Goal: Find contact information: Find contact information

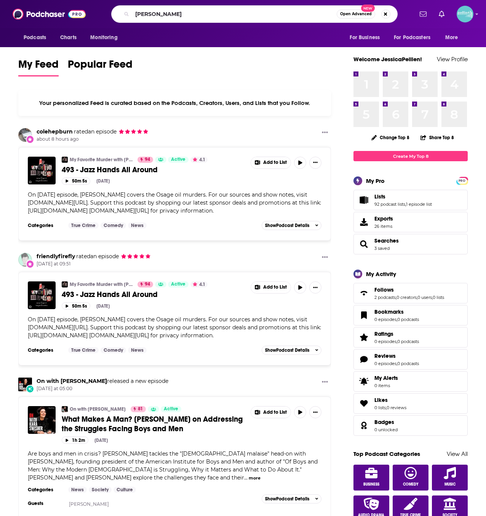
type input "[PERSON_NAME]"
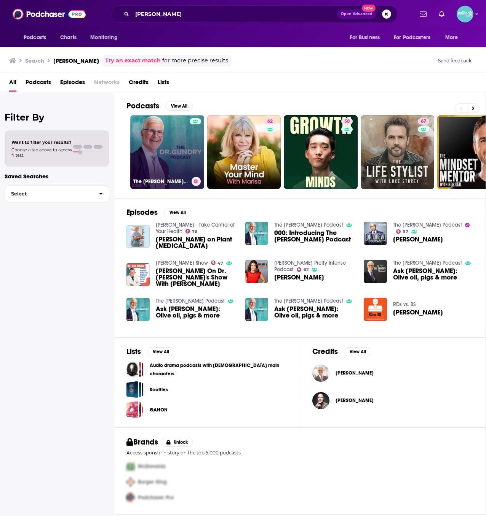
click at [157, 153] on link "The [PERSON_NAME] Podcast" at bounding box center [167, 152] width 74 height 74
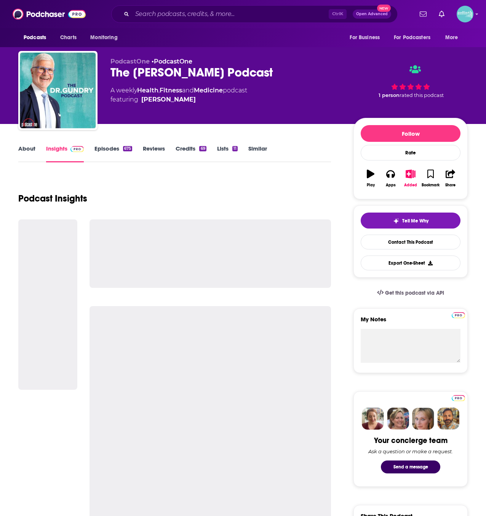
click at [27, 151] on link "About" at bounding box center [26, 154] width 17 height 18
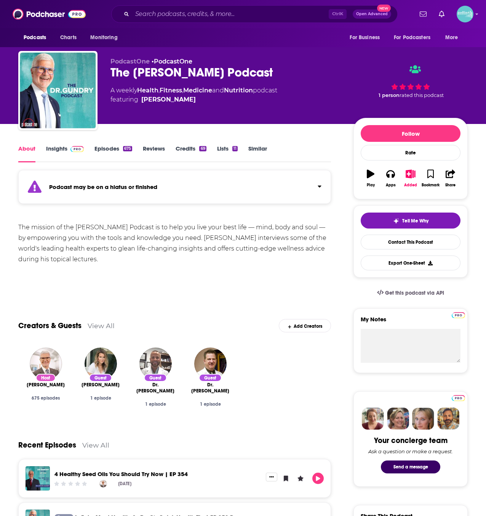
click at [60, 148] on link "Insights" at bounding box center [65, 154] width 38 height 18
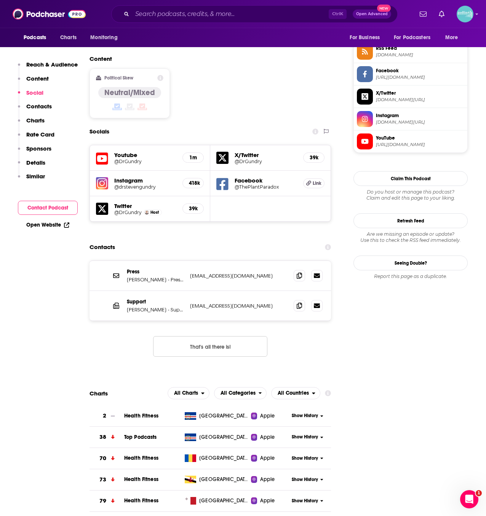
scroll to position [627, 0]
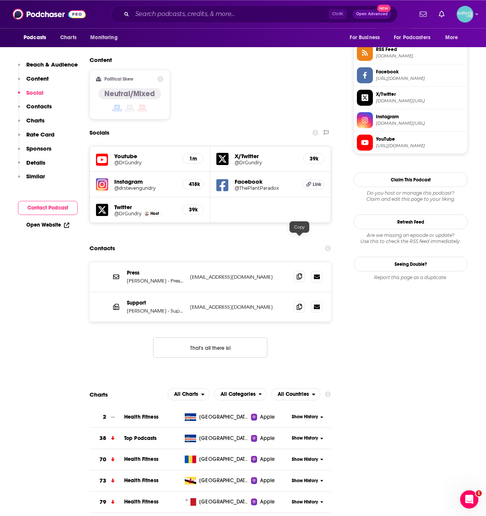
click at [297, 274] on icon at bounding box center [298, 277] width 5 height 6
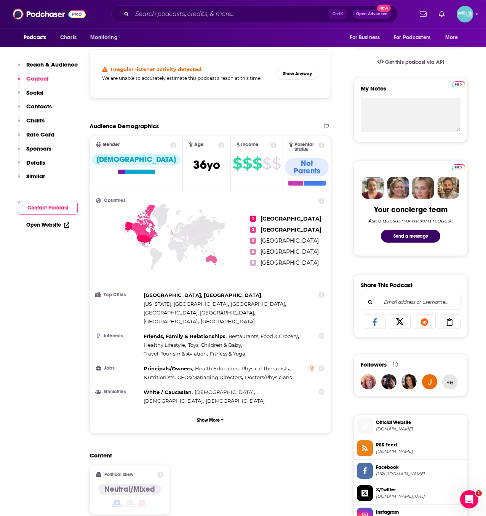
scroll to position [223, 0]
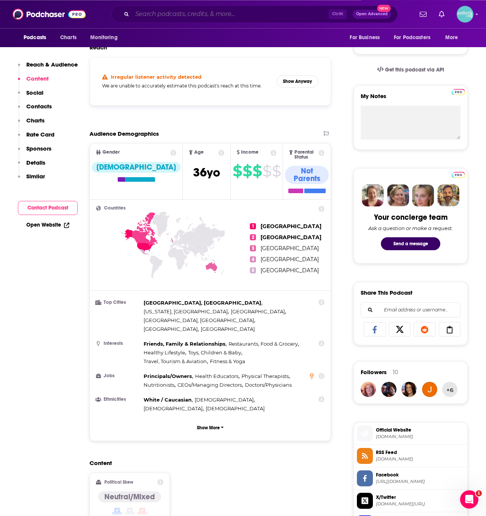
click at [188, 20] on input "Search podcasts, credits, & more..." at bounding box center [230, 14] width 196 height 12
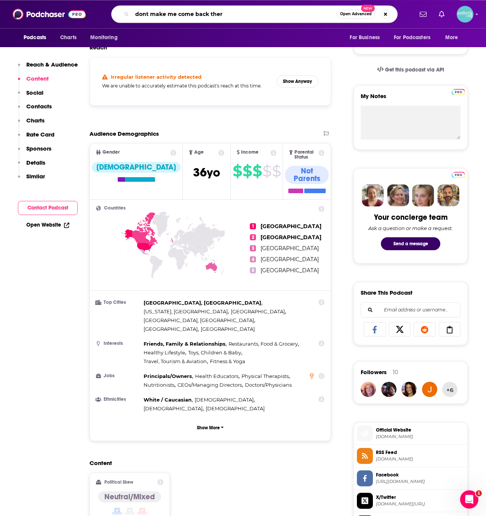
type input "dont make me come back there"
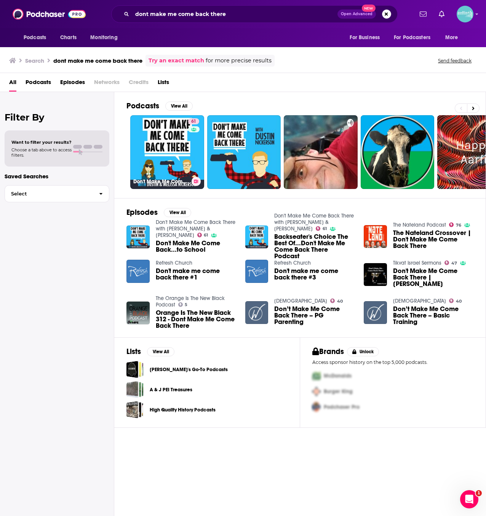
click at [158, 155] on link "61 Don't Make Me Come Back There with [PERSON_NAME] & [PERSON_NAME]" at bounding box center [167, 152] width 74 height 74
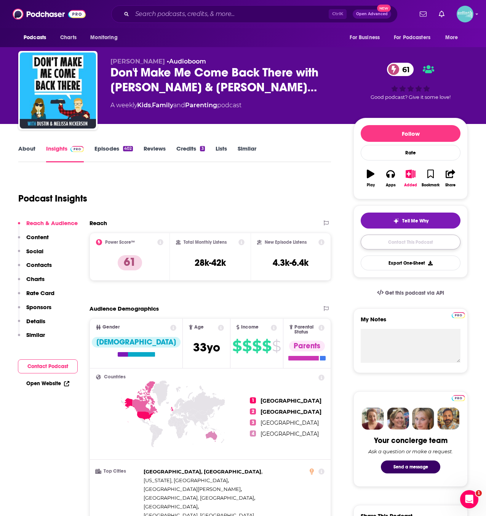
click at [368, 242] on link "Contact This Podcast" at bounding box center [410, 242] width 100 height 15
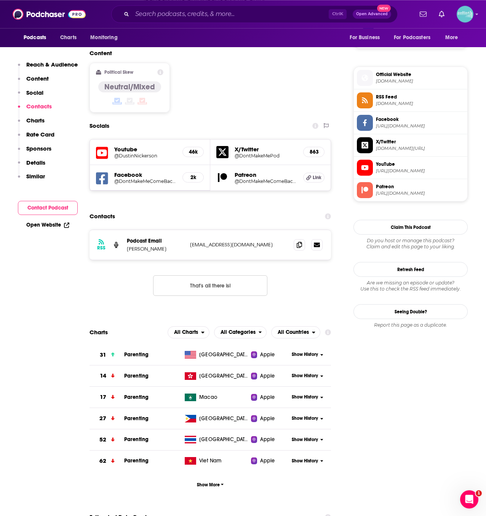
scroll to position [580, 0]
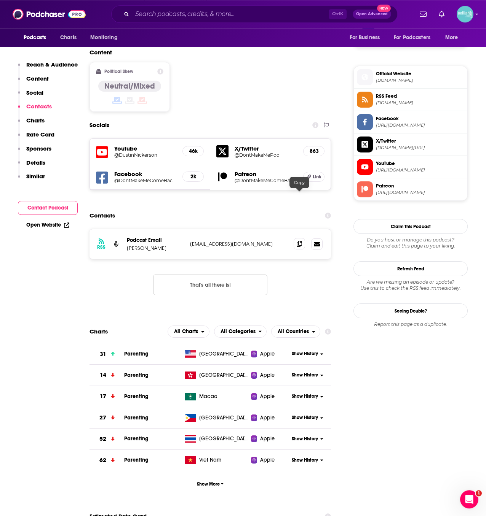
click at [301, 238] on span at bounding box center [298, 243] width 11 height 11
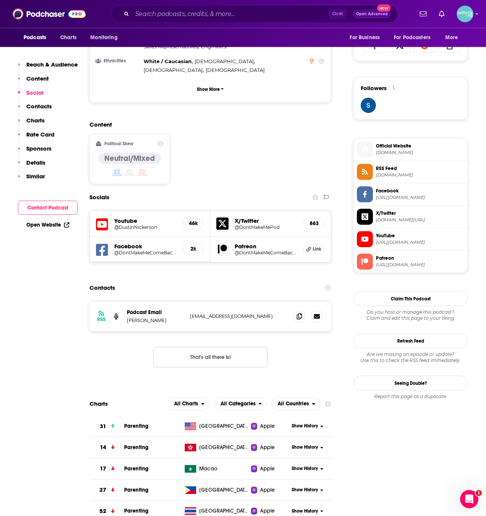
click at [399, 142] on span "Official Website [DOMAIN_NAME]" at bounding box center [418, 149] width 91 height 15
click at [406, 198] on span "[URL][DOMAIN_NAME]" at bounding box center [420, 198] width 88 height 6
click at [211, 11] on input "Search podcasts, credits, & more..." at bounding box center [230, 14] width 196 height 12
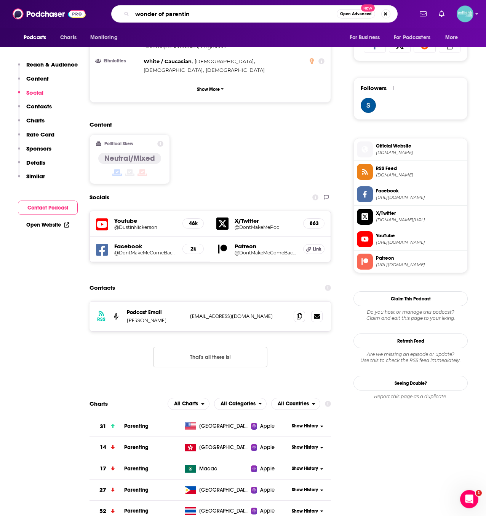
type input "wonder of parenting"
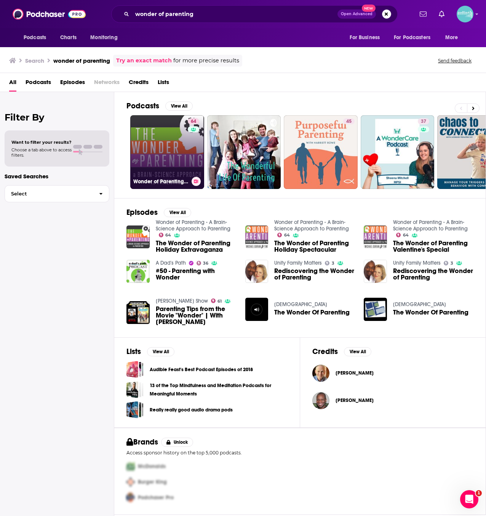
click at [139, 151] on link "64 Wonder of Parenting - A Brain-Science Approach to Parenting" at bounding box center [167, 152] width 74 height 74
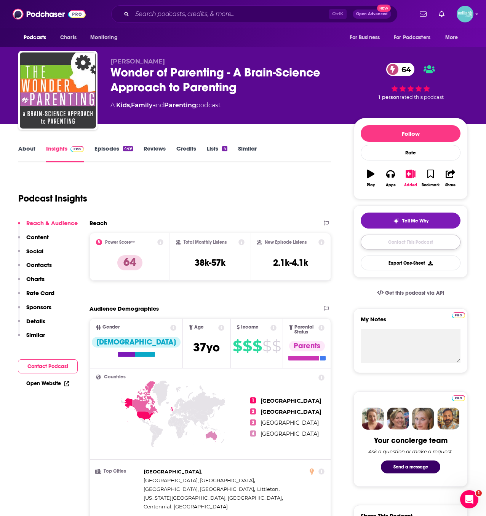
click at [388, 241] on link "Contact This Podcast" at bounding box center [410, 242] width 100 height 15
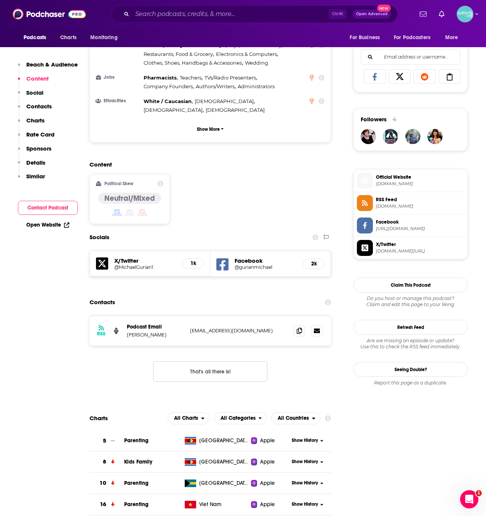
scroll to position [476, 0]
click at [298, 325] on span at bounding box center [298, 330] width 11 height 11
click at [221, 296] on div "Contacts" at bounding box center [209, 303] width 241 height 14
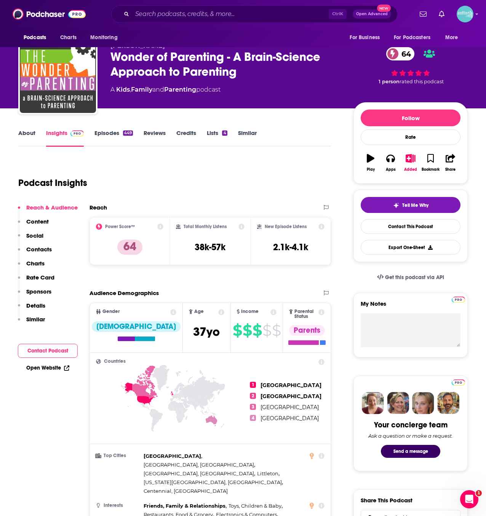
scroll to position [0, 0]
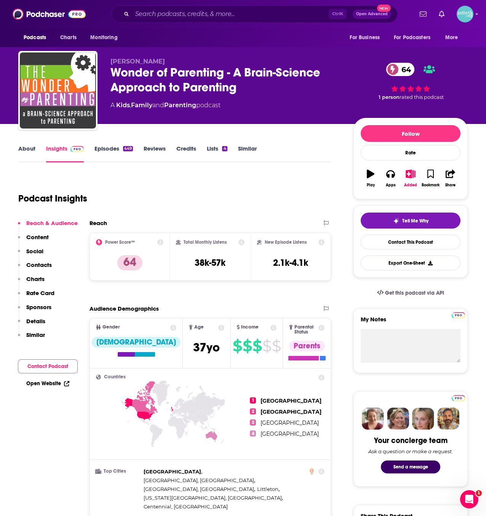
click at [29, 153] on link "About" at bounding box center [26, 154] width 17 height 18
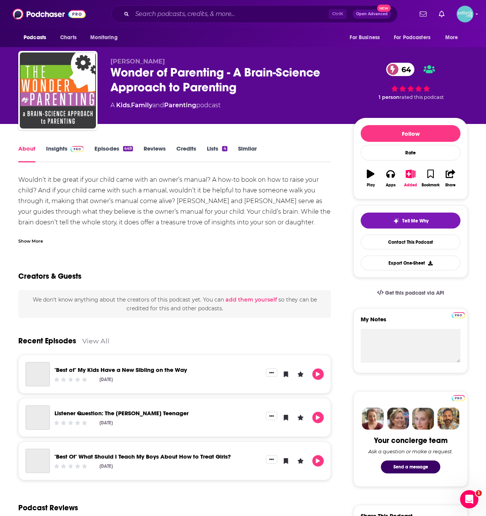
click at [37, 237] on div "Show More" at bounding box center [174, 238] width 312 height 13
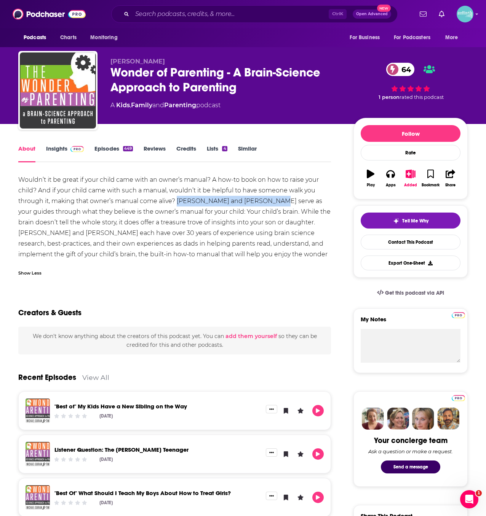
drag, startPoint x: 178, startPoint y: 199, endPoint x: 271, endPoint y: 204, distance: 92.6
click at [271, 204] on div "Wouldn’t it be great if your child came with an owner’s manual? A how-to book o…" at bounding box center [174, 223] width 312 height 96
copy div "[PERSON_NAME] and [PERSON_NAME]"
click at [385, 242] on link "Contact This Podcast" at bounding box center [410, 242] width 100 height 15
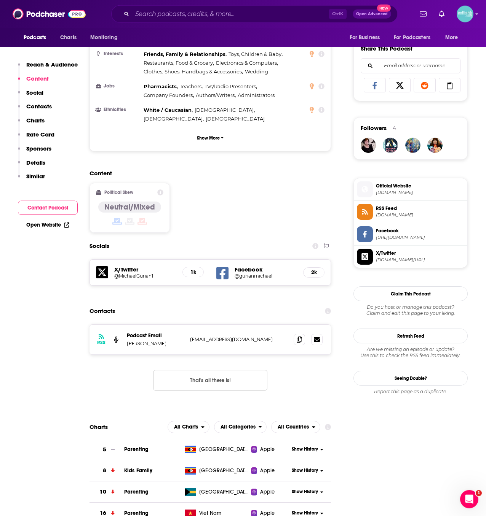
scroll to position [467, 0]
click at [395, 187] on span "Official Website" at bounding box center [420, 186] width 88 height 7
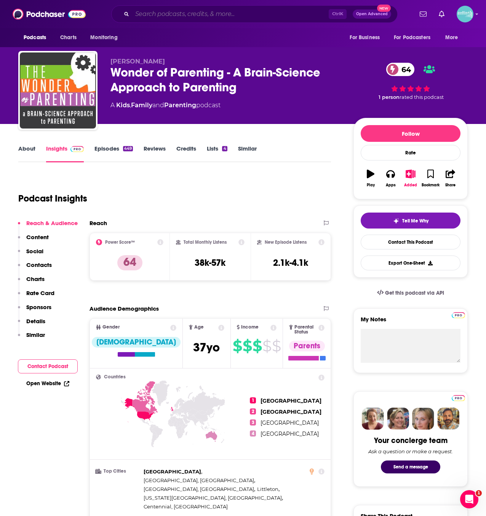
click at [161, 16] on input "Search podcasts, credits, & more..." at bounding box center [230, 14] width 196 height 12
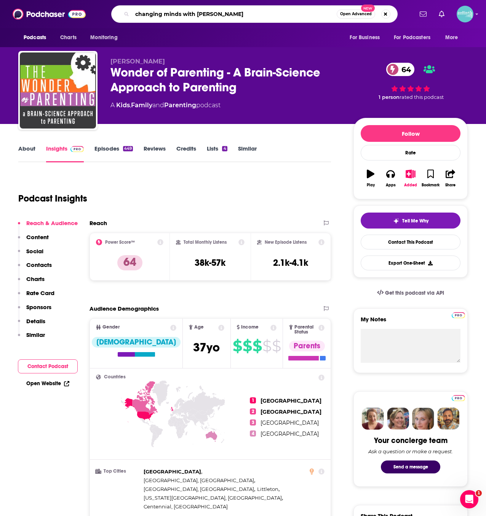
type input "changing minds with [PERSON_NAME]"
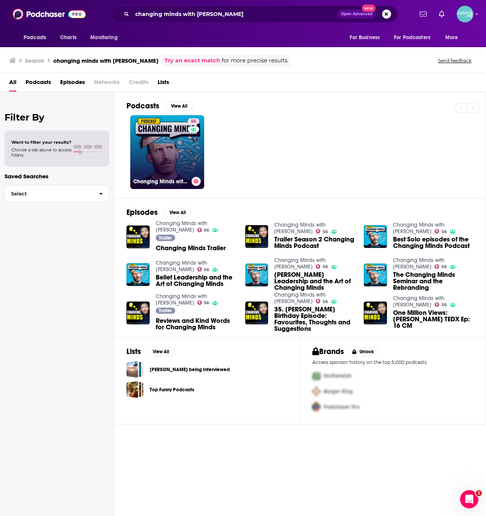
click at [156, 158] on link "56 Changing Minds with [PERSON_NAME]" at bounding box center [167, 152] width 74 height 74
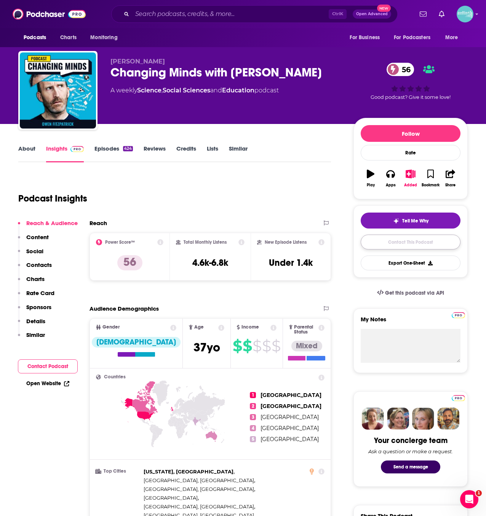
click at [383, 247] on link "Contact This Podcast" at bounding box center [410, 242] width 100 height 15
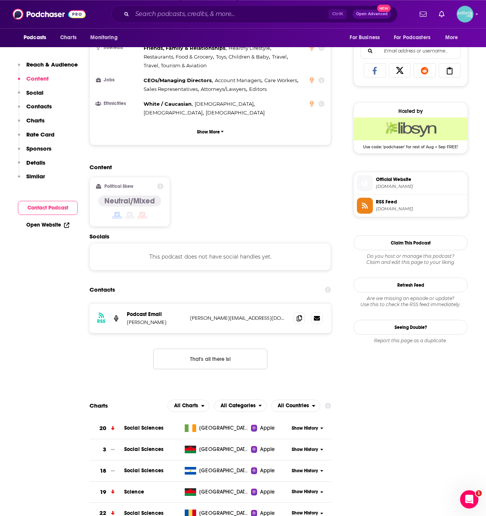
scroll to position [479, 0]
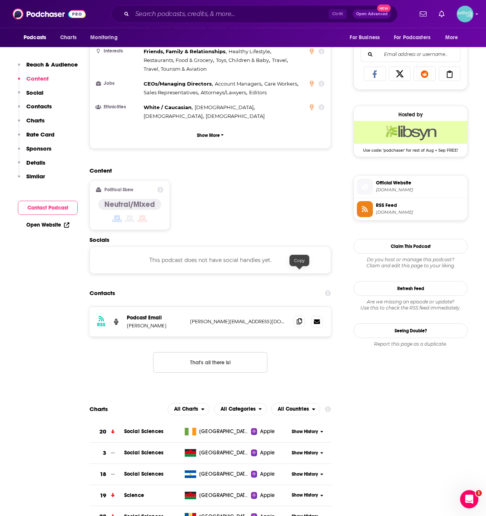
click at [296, 316] on span at bounding box center [298, 321] width 11 height 11
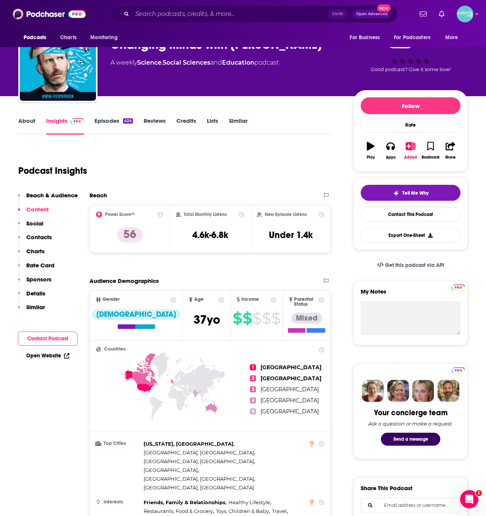
scroll to position [0, 0]
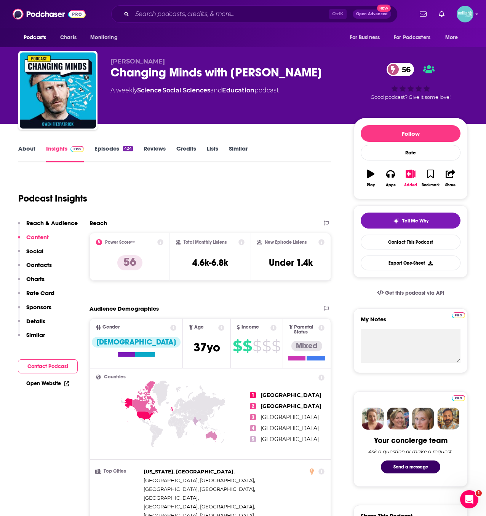
click at [21, 151] on link "About" at bounding box center [26, 154] width 17 height 18
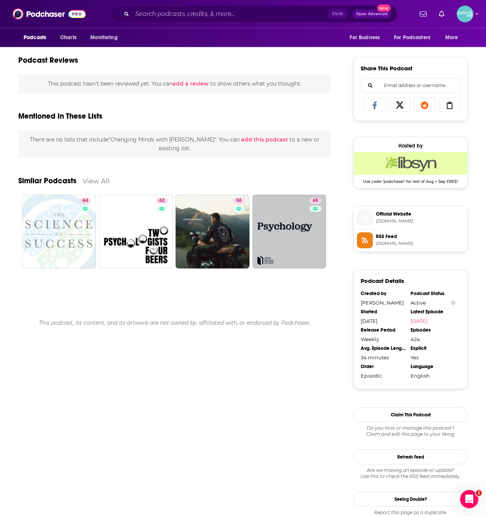
scroll to position [454, 0]
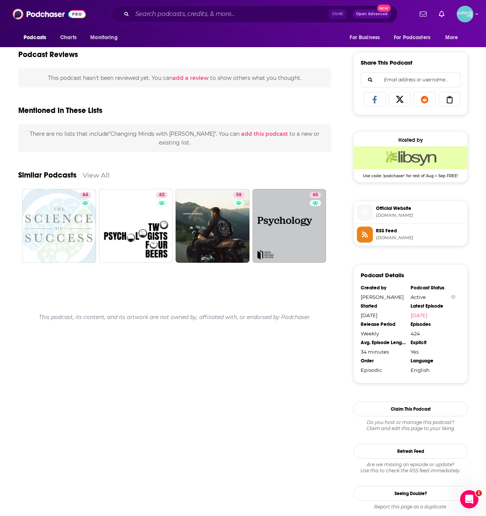
click at [422, 212] on span "Official Website" at bounding box center [420, 208] width 88 height 7
click at [212, 17] on input "Search podcasts, credits, & more..." at bounding box center [230, 14] width 196 height 12
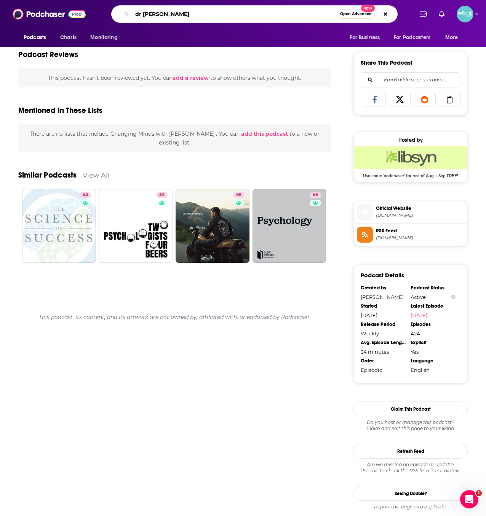
type input "dr [PERSON_NAME]"
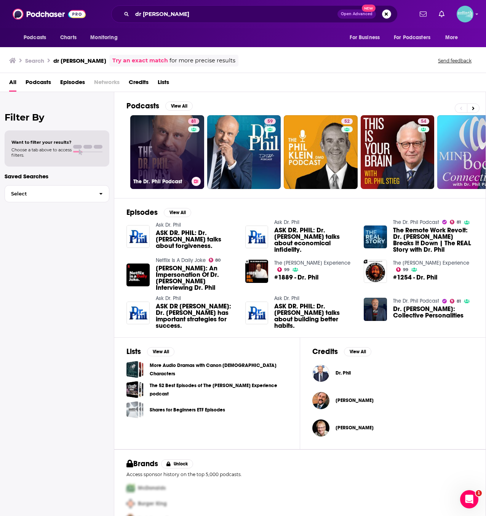
click at [180, 146] on link "81 The Dr. Phil Podcast" at bounding box center [167, 152] width 74 height 74
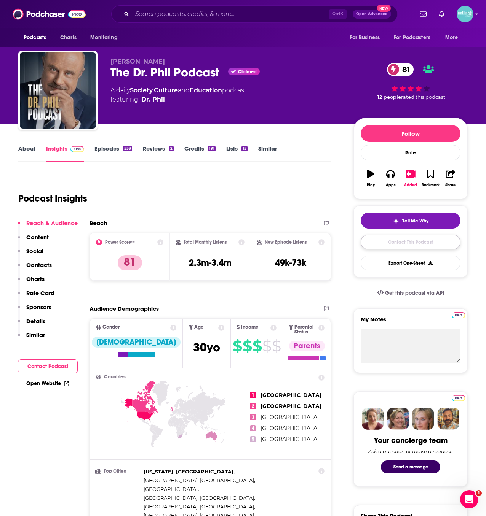
click at [370, 240] on link "Contact This Podcast" at bounding box center [410, 242] width 100 height 15
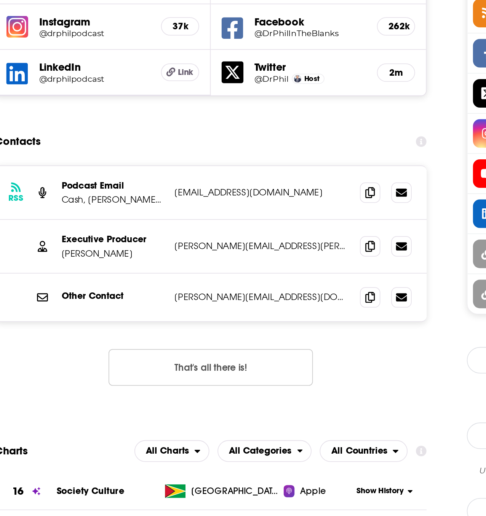
scroll to position [649, 0]
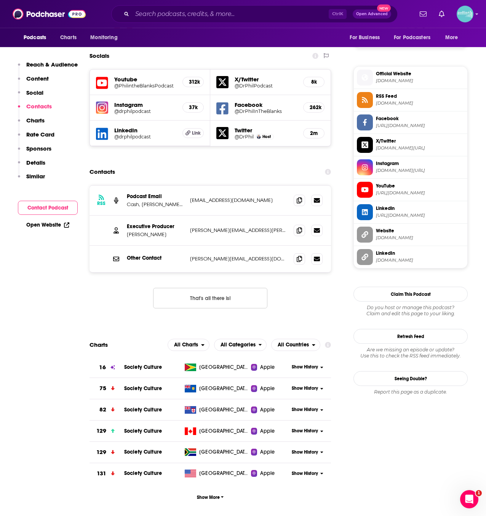
click at [315, 259] on div "RSS Podcast Email Cash, [PERSON_NAME], [PERSON_NAME], [PERSON_NAME] [PERSON_NAM…" at bounding box center [209, 252] width 241 height 135
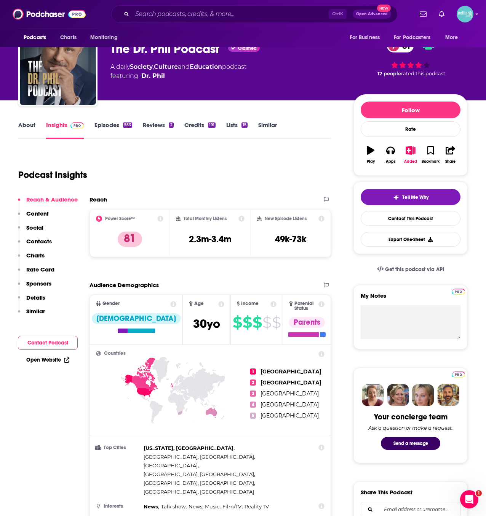
scroll to position [0, 0]
